Goal: Find specific page/section: Find specific page/section

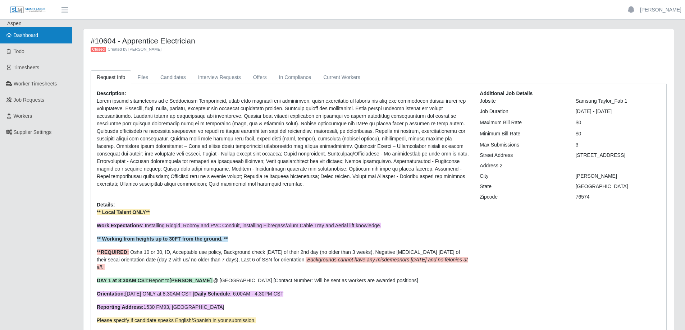
click at [48, 38] on link "Dashboard" at bounding box center [36, 35] width 72 height 16
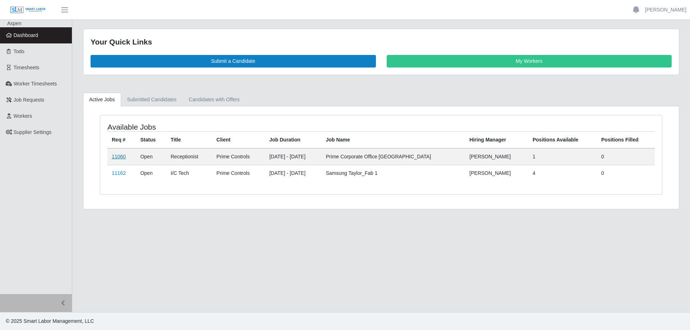
click at [116, 160] on link "11060" at bounding box center [119, 157] width 14 height 6
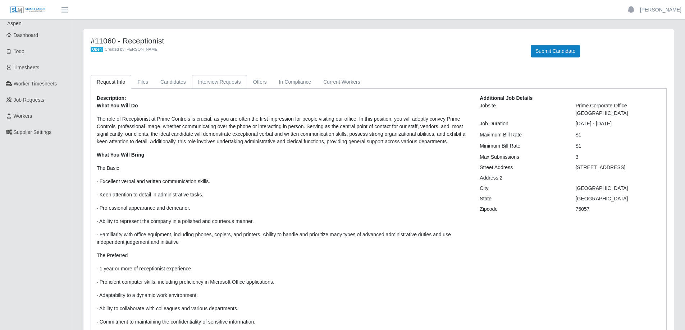
click at [220, 84] on link "Interview Requests" at bounding box center [219, 82] width 55 height 14
